Goal: Task Accomplishment & Management: Manage account settings

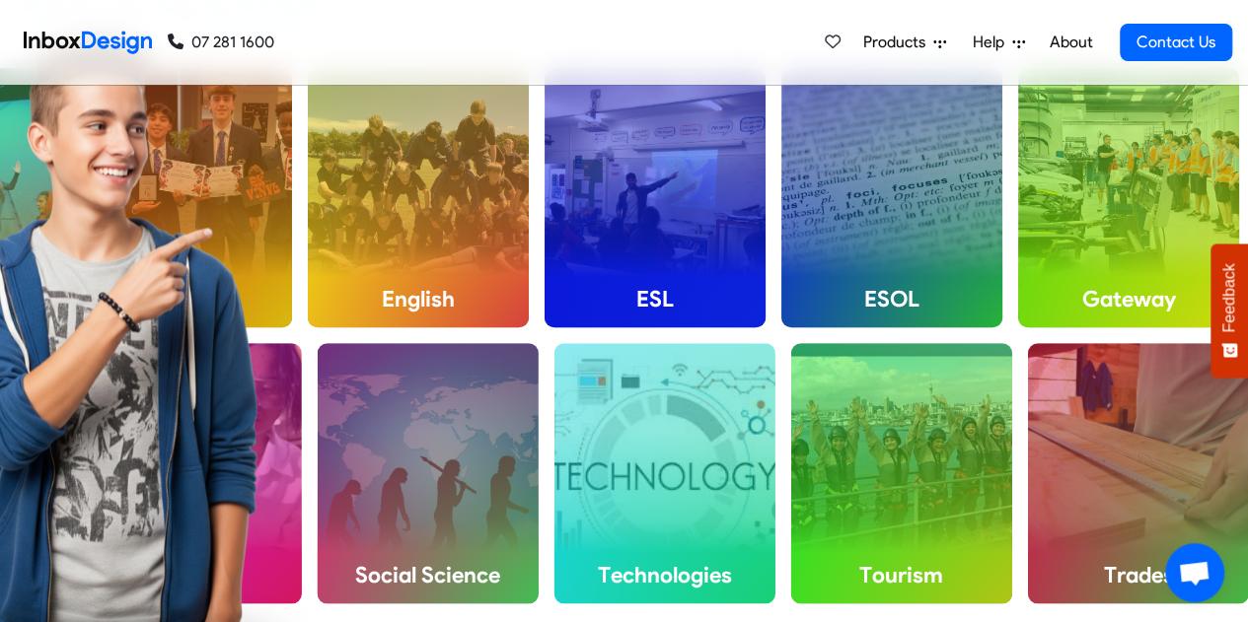
scroll to position [728, 0]
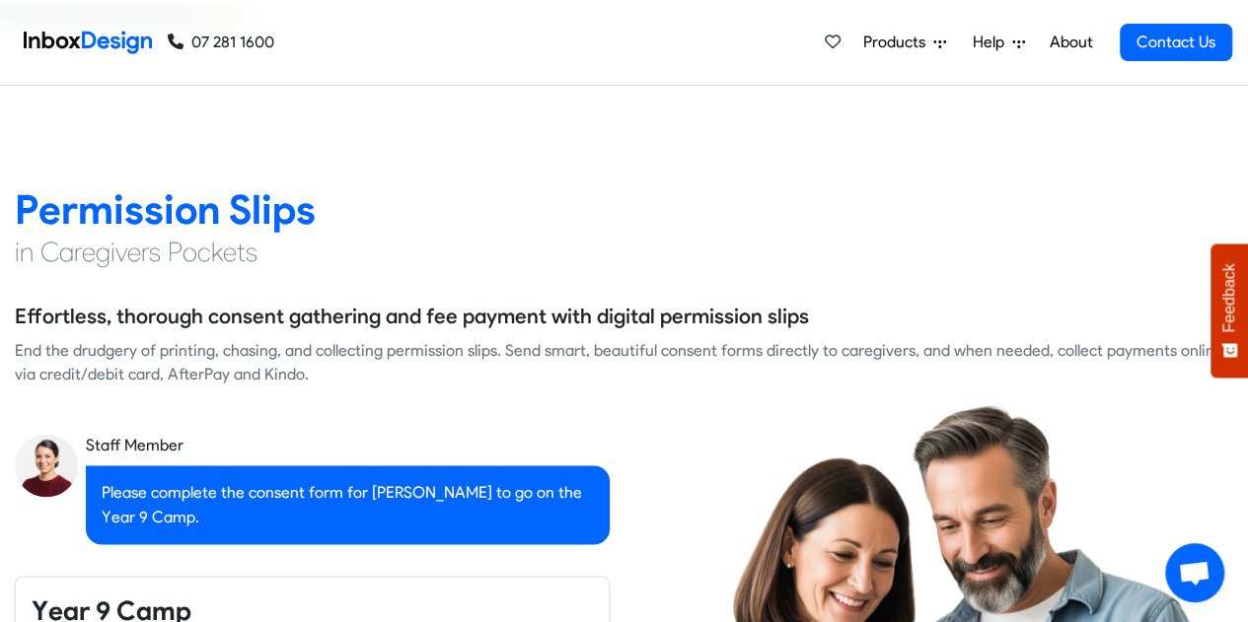
checkbox input "true"
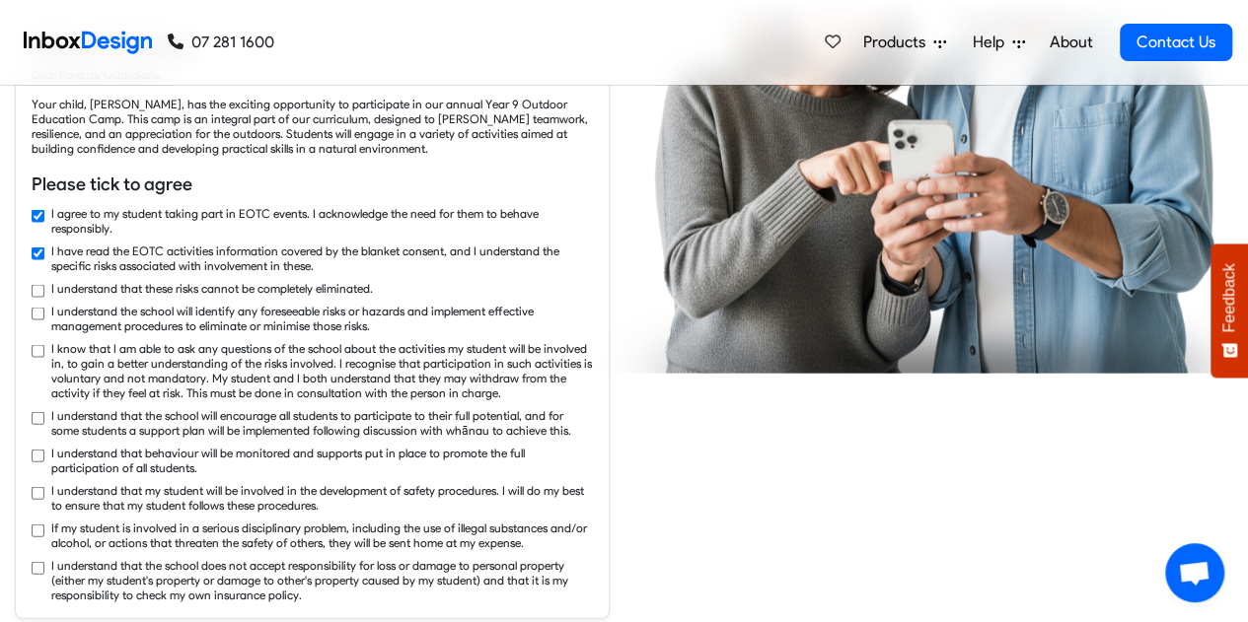
checkbox input "true"
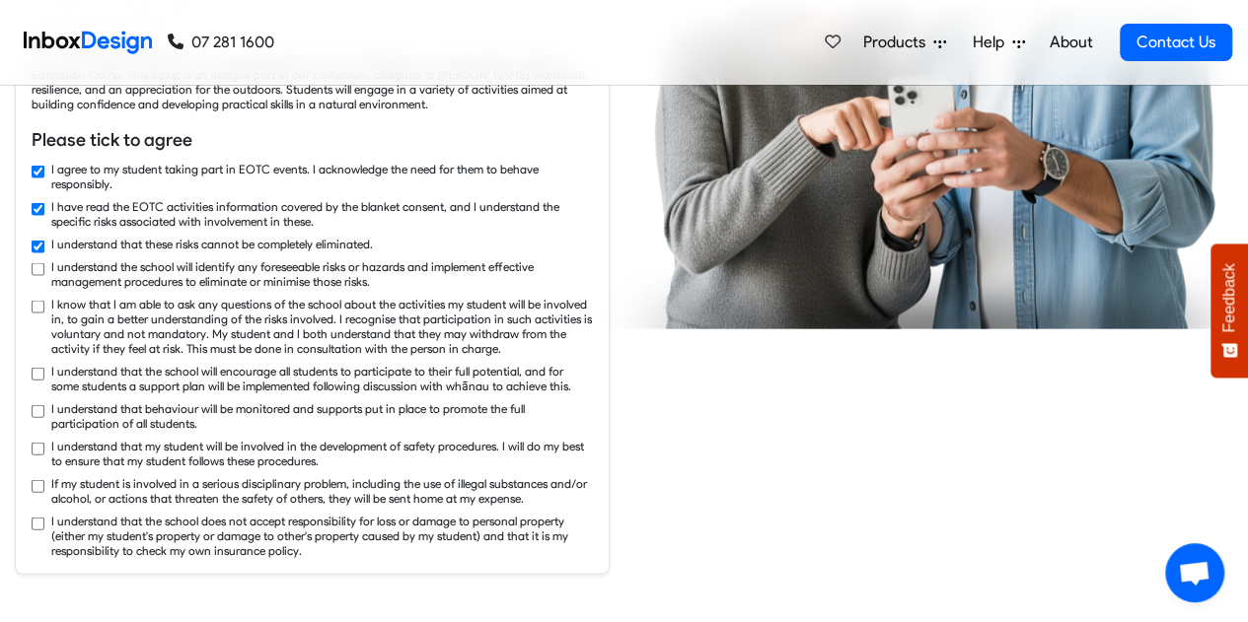
checkbox input "true"
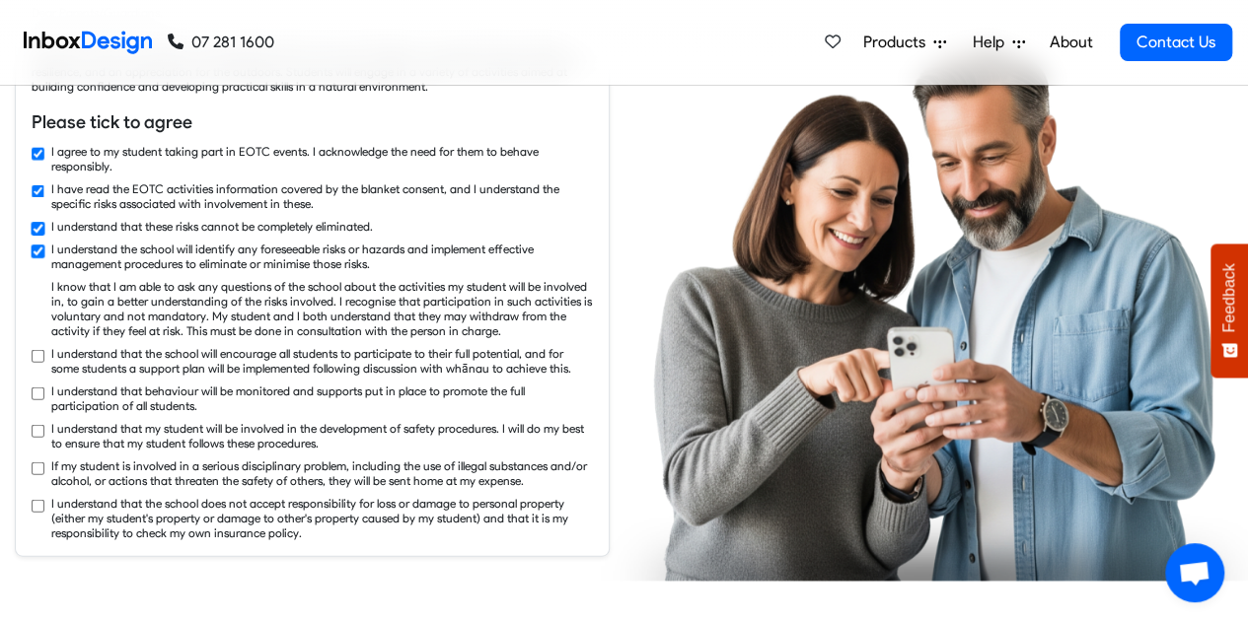
checkbox input "true"
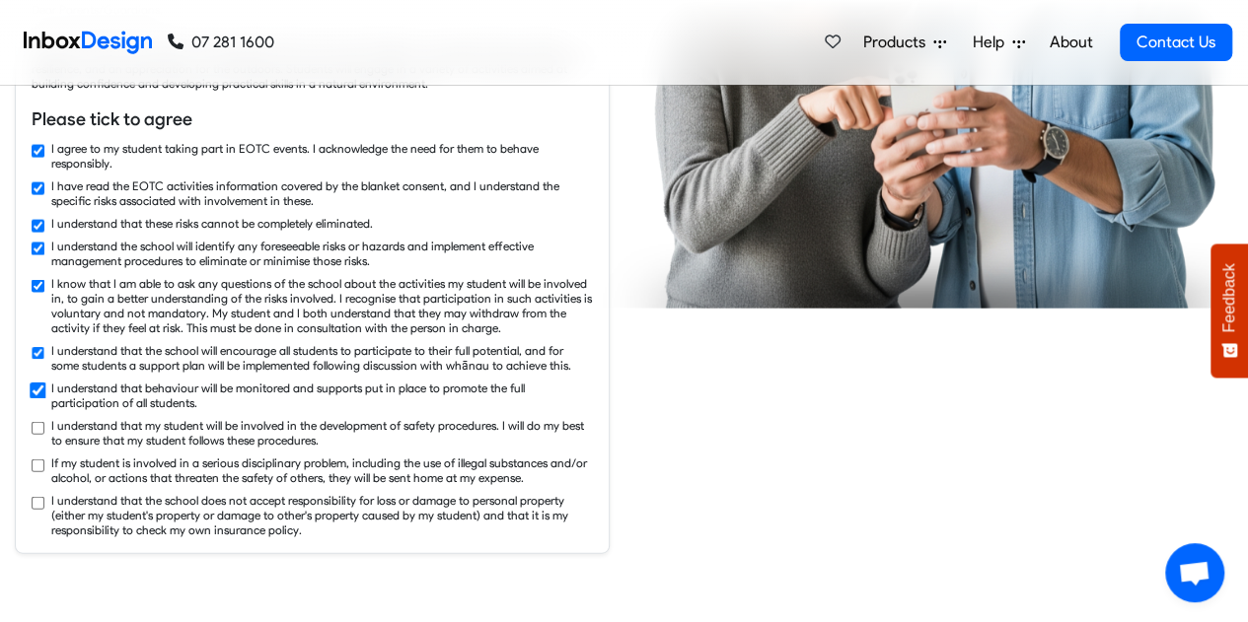
checkbox input "false"
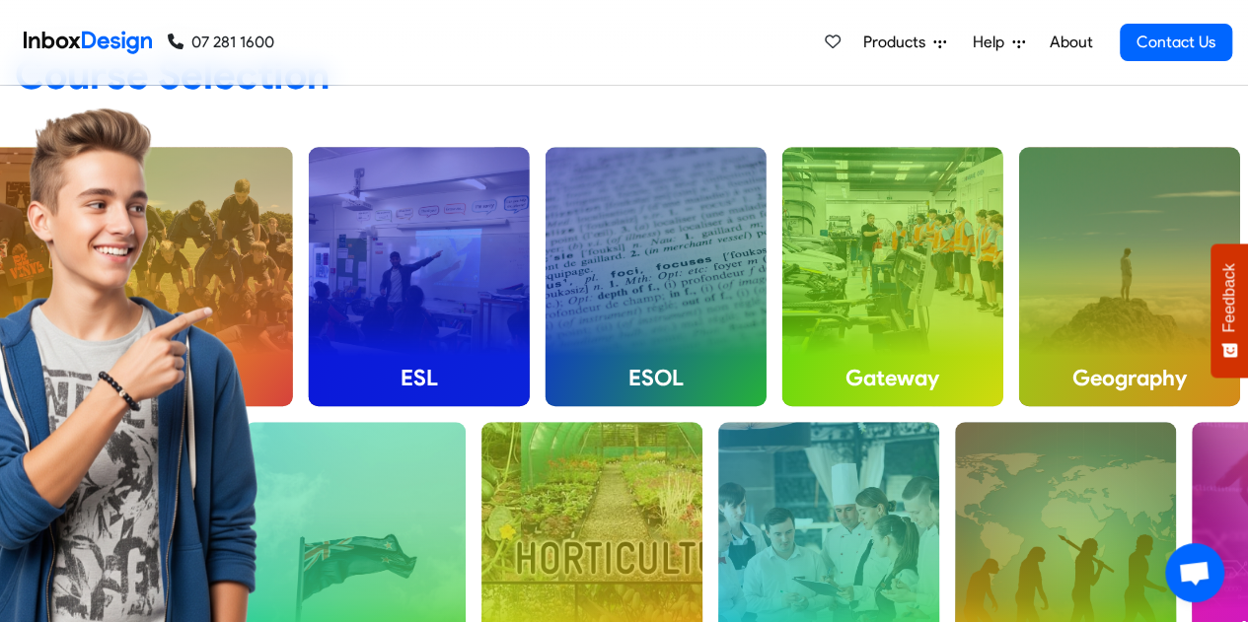
checkbox input "false"
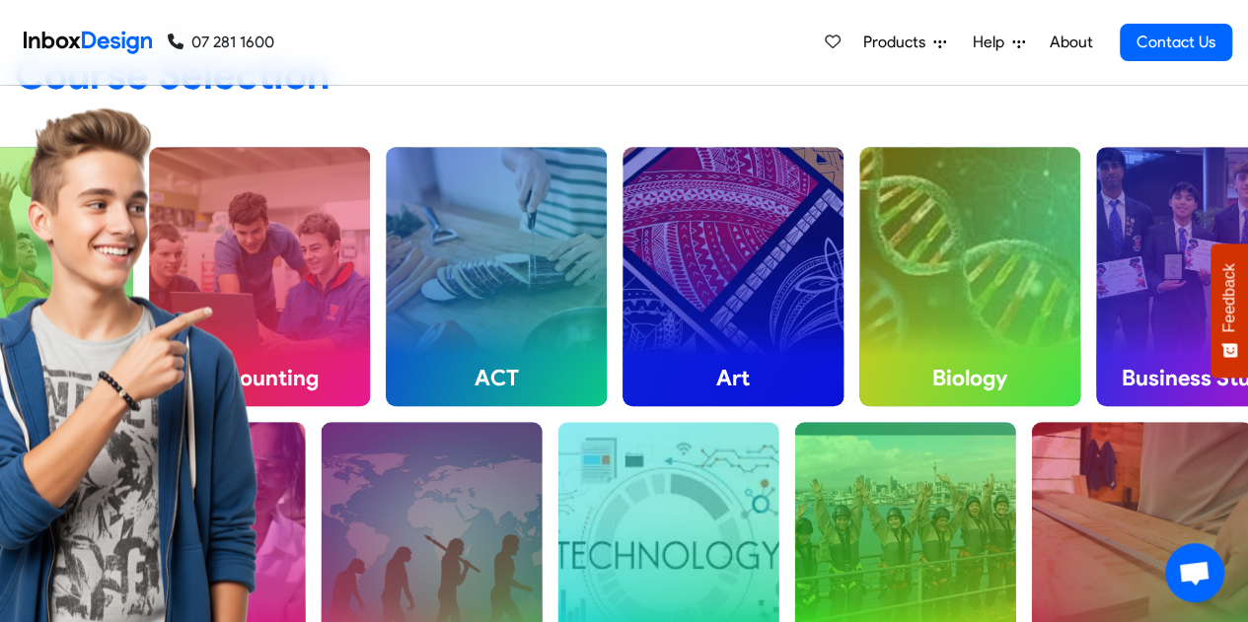
scroll to position [0, 0]
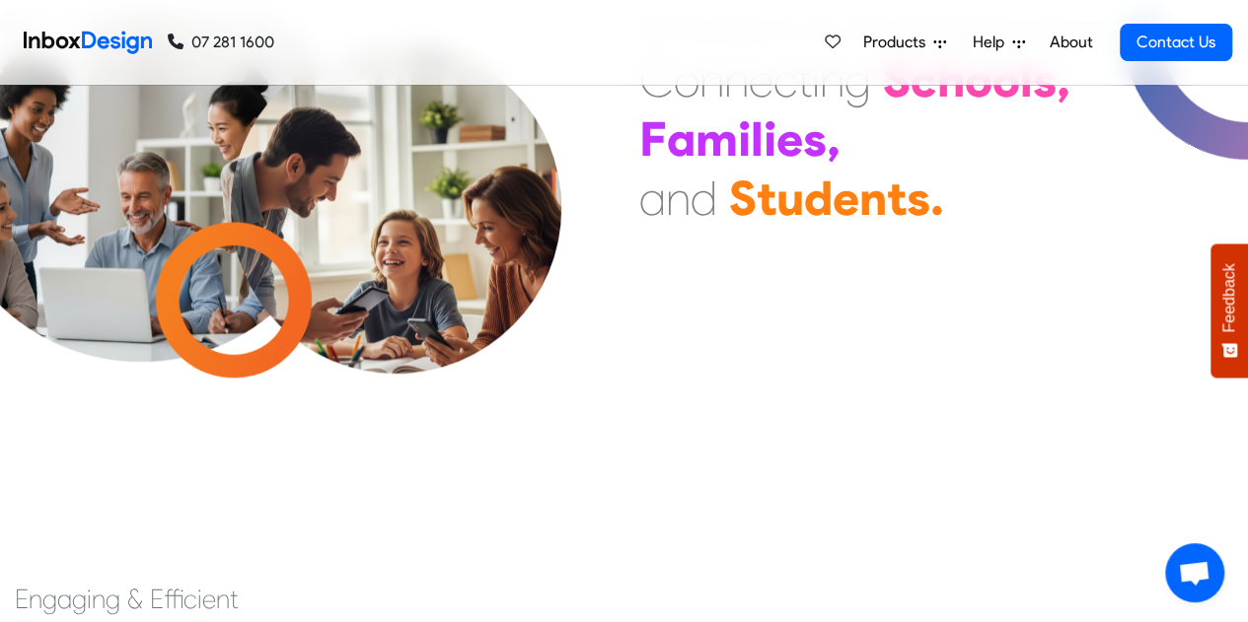
checkbox input "false"
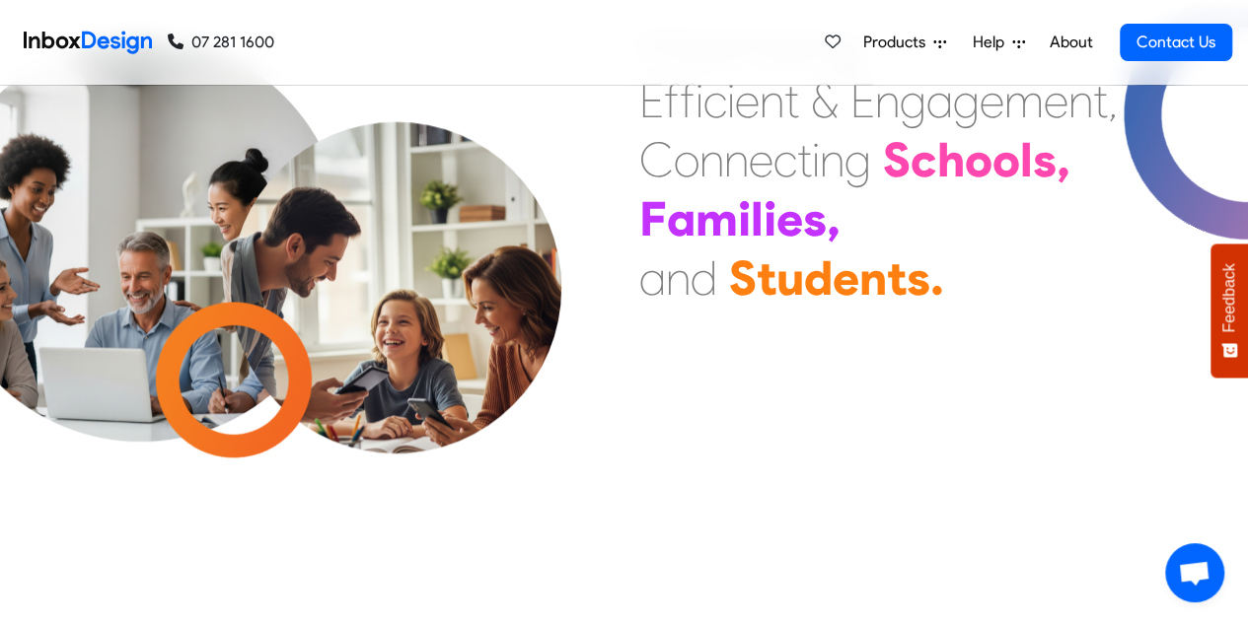
checkbox input "false"
